Goal: Task Accomplishment & Management: Manage account settings

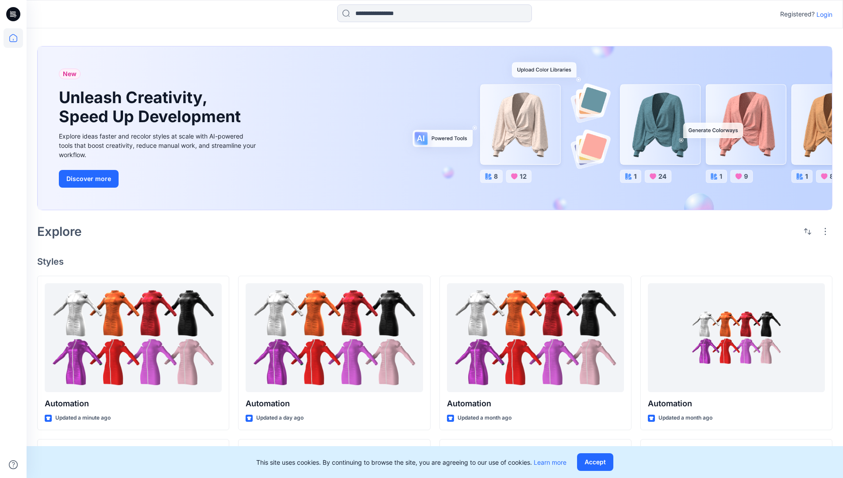
click at [822, 14] on p "Login" at bounding box center [824, 14] width 16 height 9
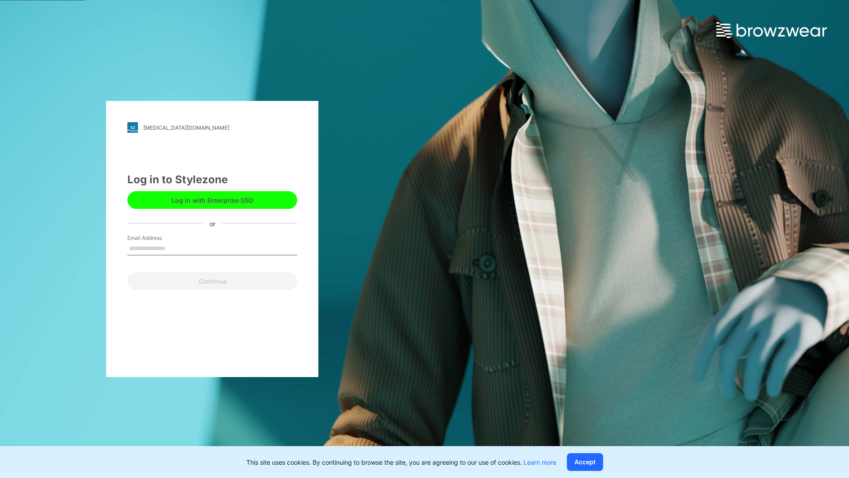
click at [175, 248] on input "Email Address" at bounding box center [212, 248] width 170 height 13
type input "**********"
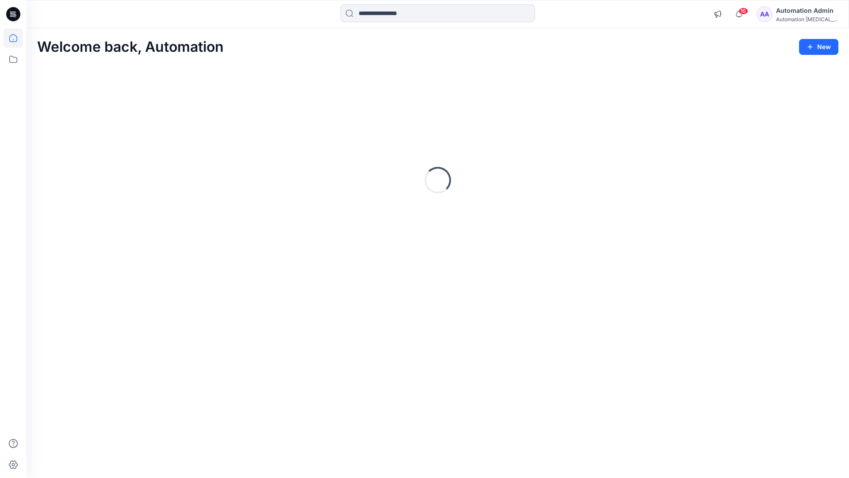
click at [17, 38] on icon at bounding box center [13, 38] width 8 height 8
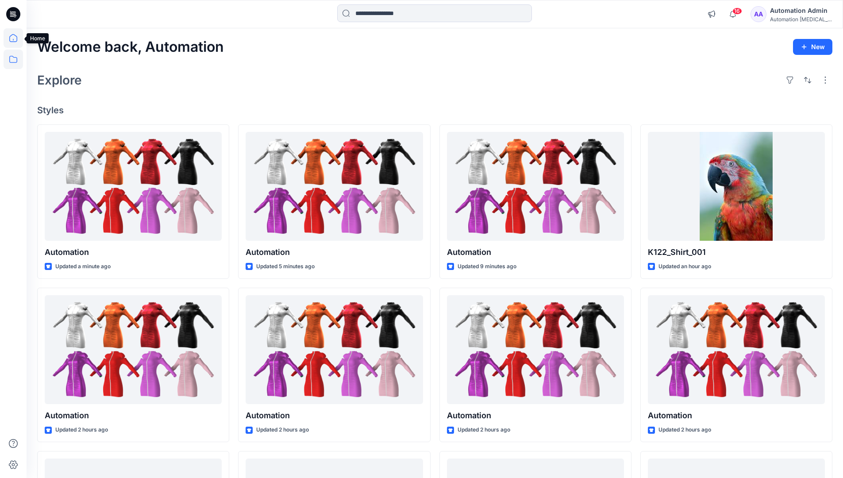
click at [14, 61] on icon at bounding box center [13, 59] width 19 height 19
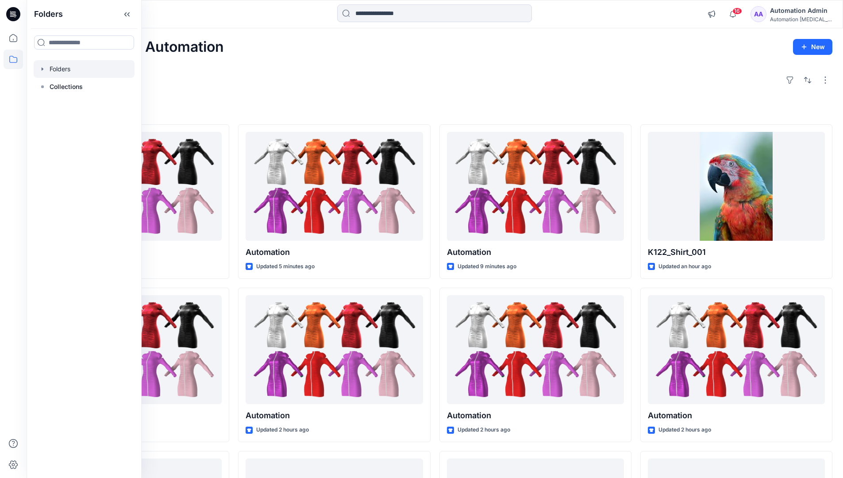
click at [50, 70] on div at bounding box center [84, 69] width 101 height 18
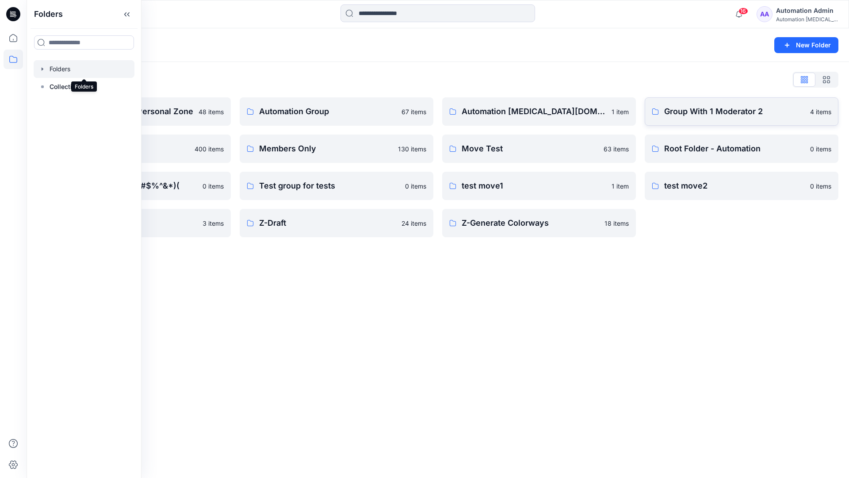
click at [734, 116] on p "Group With 1 Moderator 2" at bounding box center [734, 111] width 141 height 12
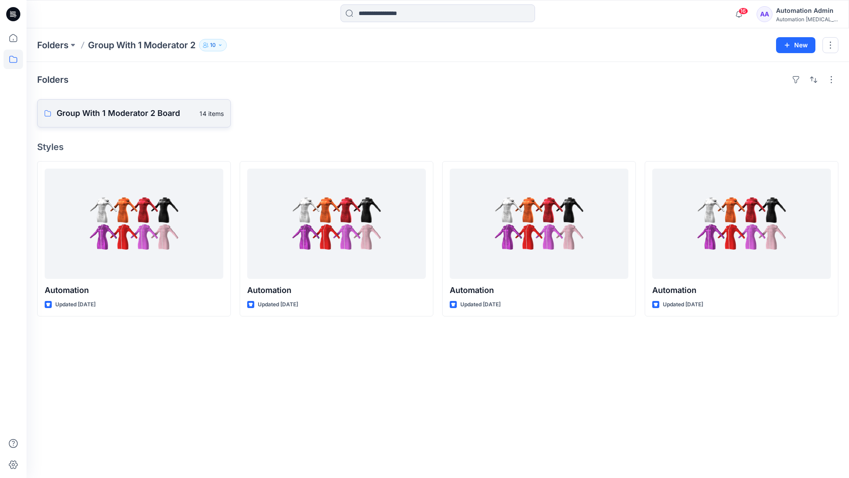
click at [126, 118] on p "Group With 1 Moderator 2 Board" at bounding box center [126, 113] width 138 height 12
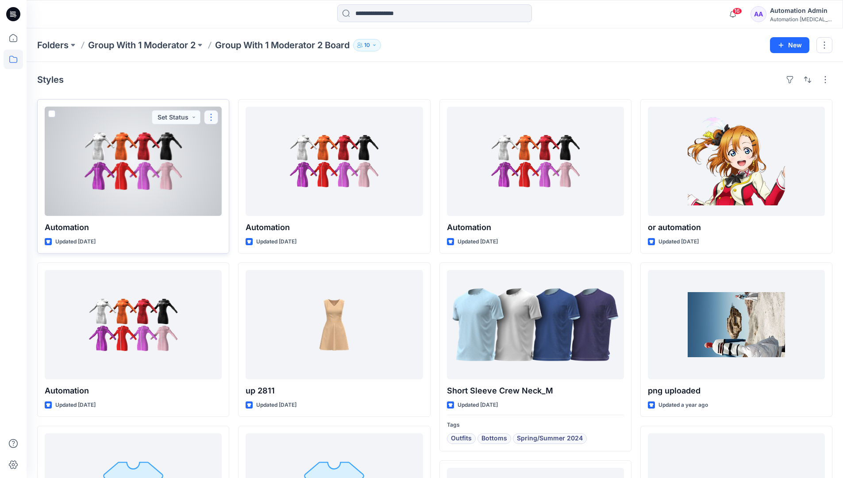
click at [211, 120] on button "button" at bounding box center [211, 117] width 14 height 14
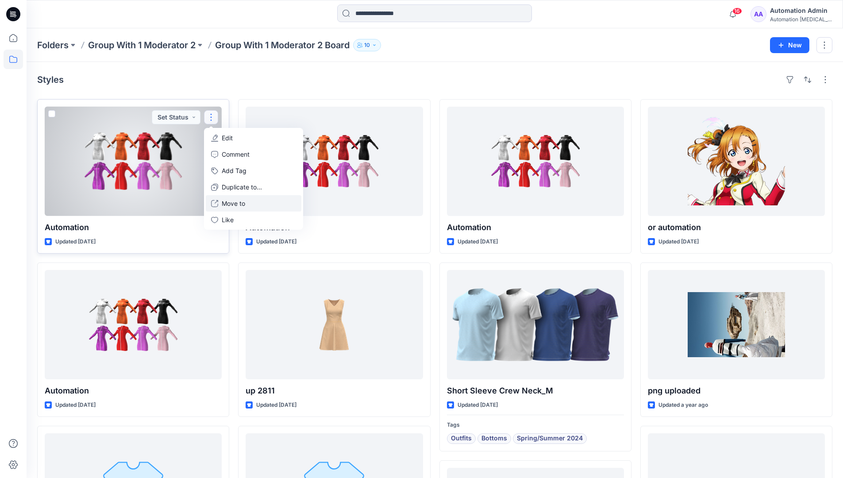
click at [229, 200] on p "Move to" at bounding box center [233, 203] width 23 height 9
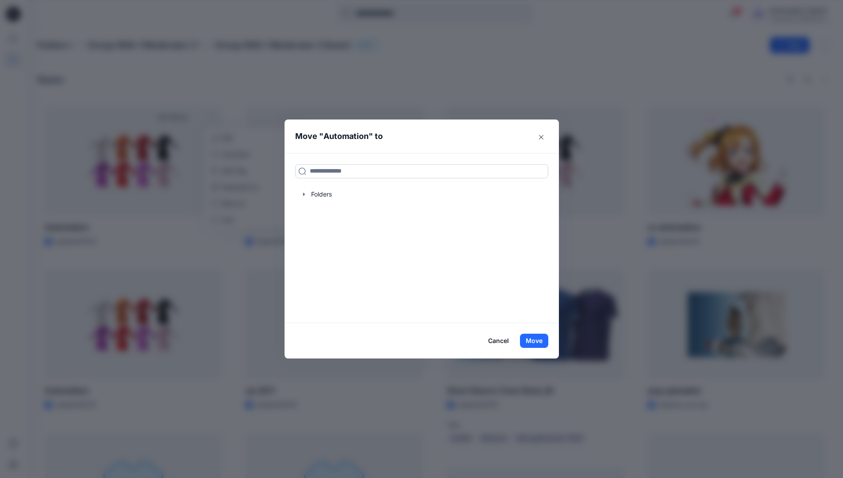
click at [320, 172] on input at bounding box center [421, 171] width 253 height 14
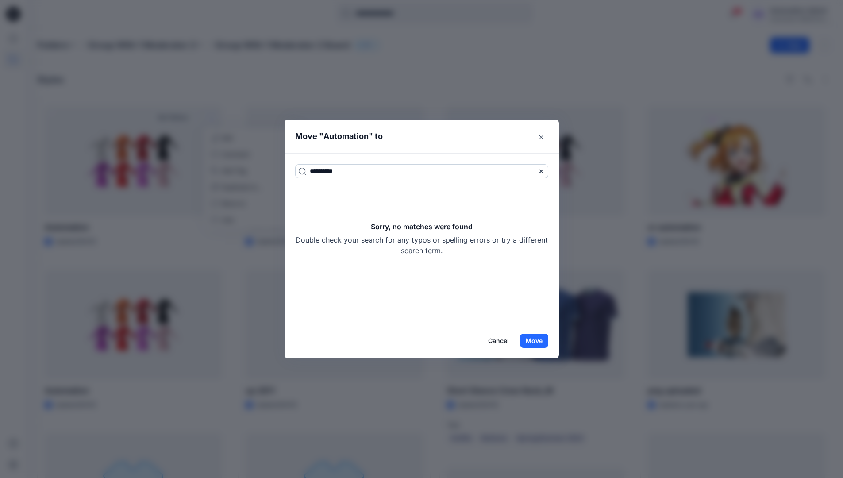
type input "**********"
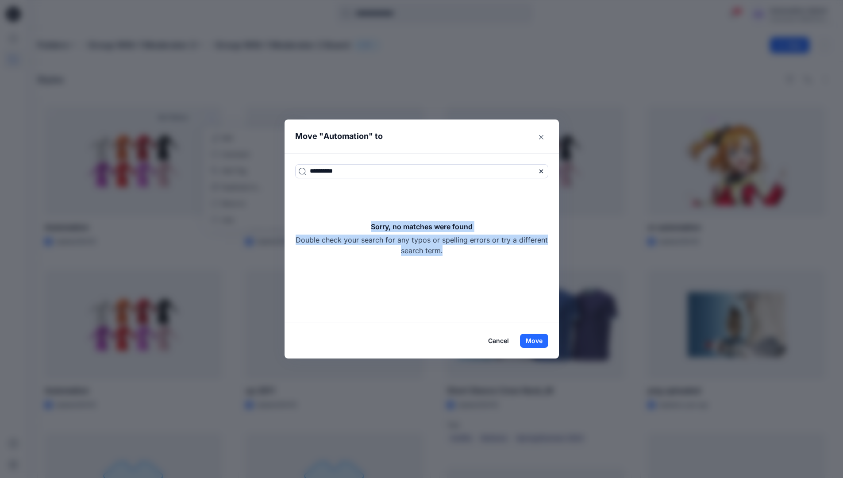
drag, startPoint x: 320, startPoint y: 172, endPoint x: 488, endPoint y: 253, distance: 186.1
click at [488, 253] on div "Sorry, no matches were found Double check your search for any typos or spelling…" at bounding box center [421, 238] width 253 height 34
click at [539, 342] on button "Move" at bounding box center [534, 340] width 28 height 14
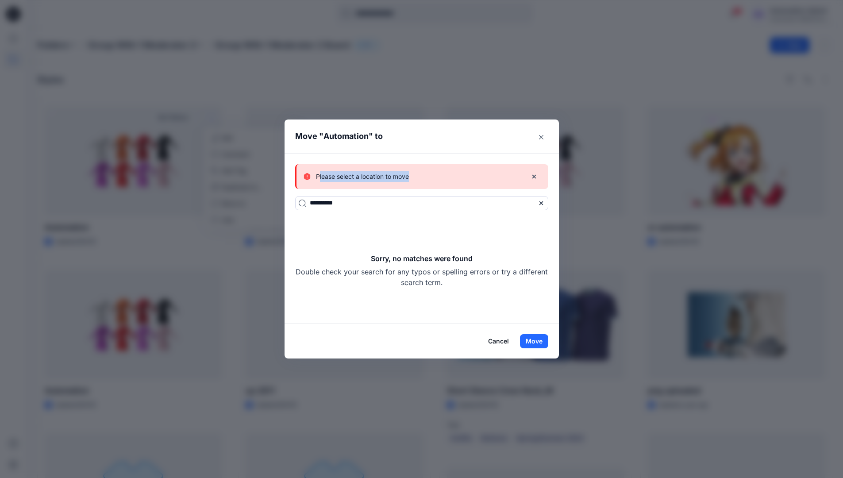
drag, startPoint x: 539, startPoint y: 342, endPoint x: 413, endPoint y: 177, distance: 207.5
click at [409, 177] on p "Please select a location to move" at bounding box center [362, 176] width 93 height 11
click at [503, 337] on button "Cancel" at bounding box center [498, 341] width 32 height 14
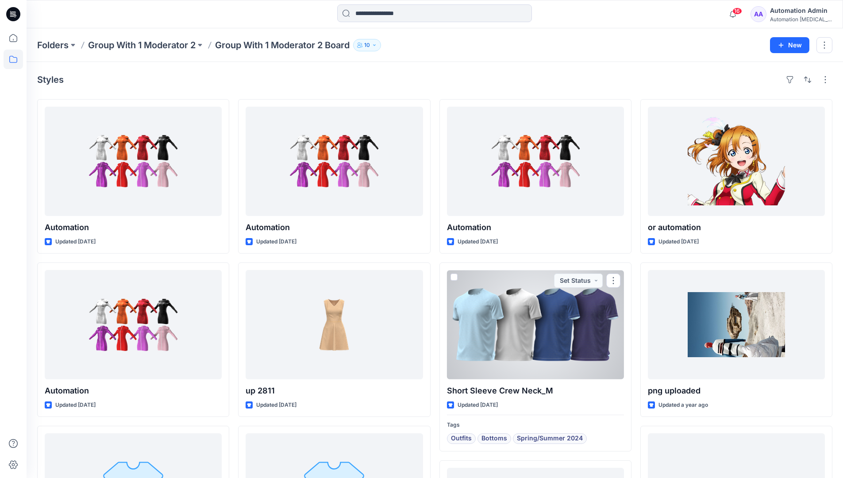
click at [791, 19] on div "Automation testim..." at bounding box center [801, 19] width 62 height 7
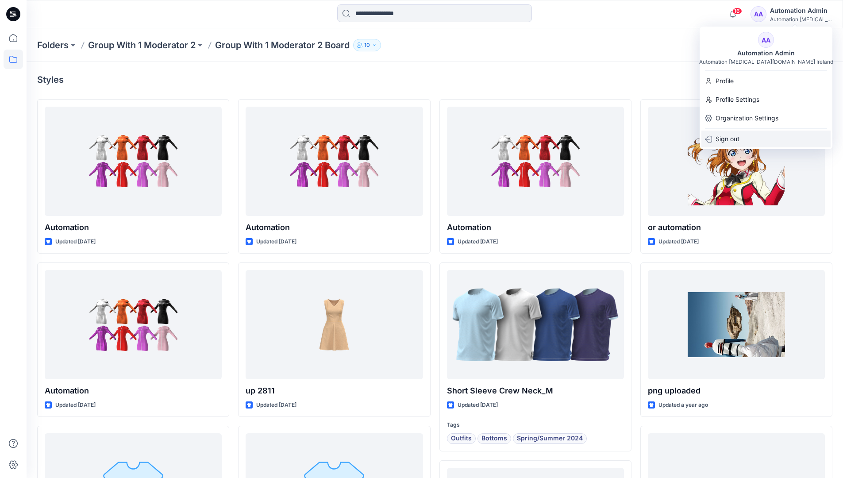
click at [753, 136] on div "Sign out" at bounding box center [765, 138] width 129 height 17
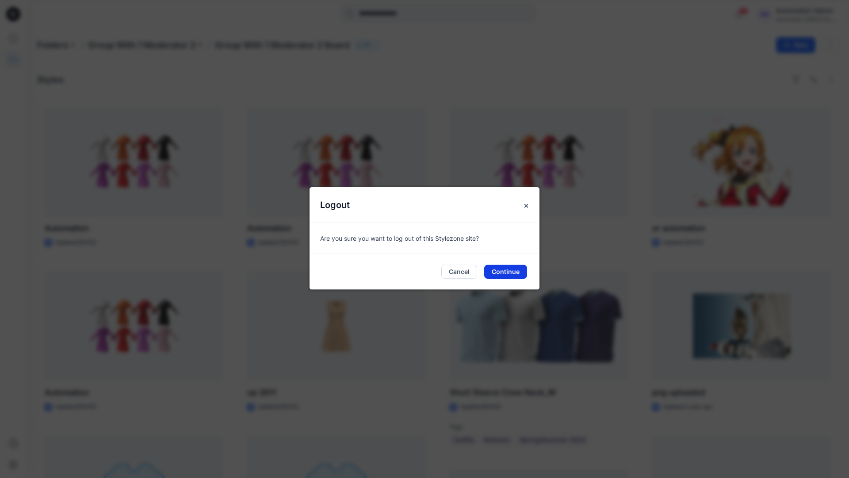
click at [519, 267] on button "Continue" at bounding box center [505, 271] width 43 height 14
